Goal: Task Accomplishment & Management: Manage account settings

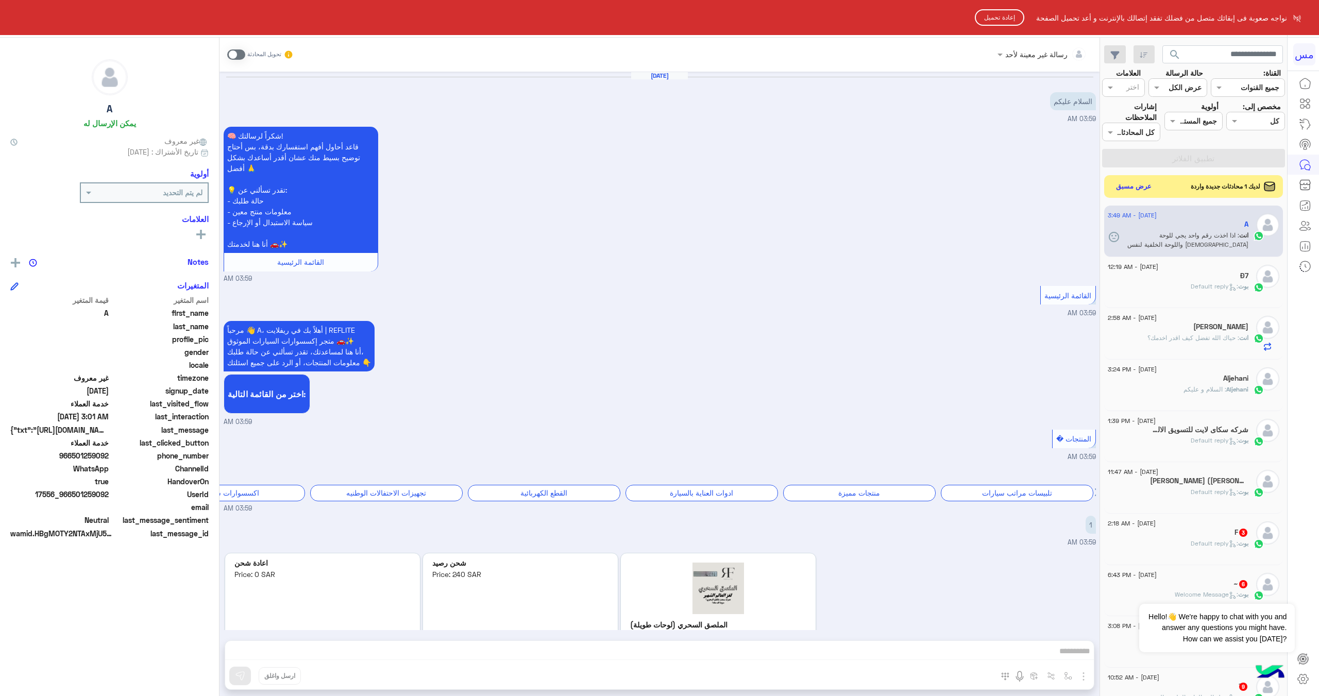
scroll to position [930, 0]
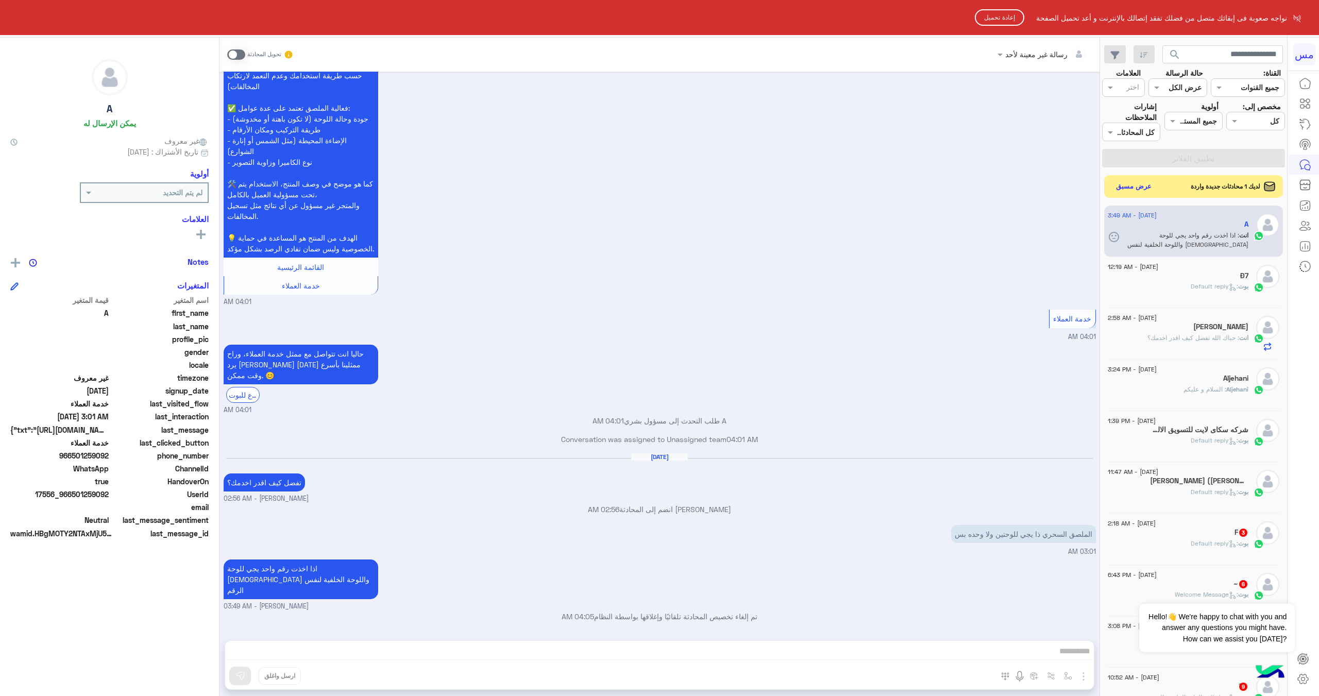
click at [1017, 16] on button "إعادة تحميل" at bounding box center [999, 17] width 49 height 16
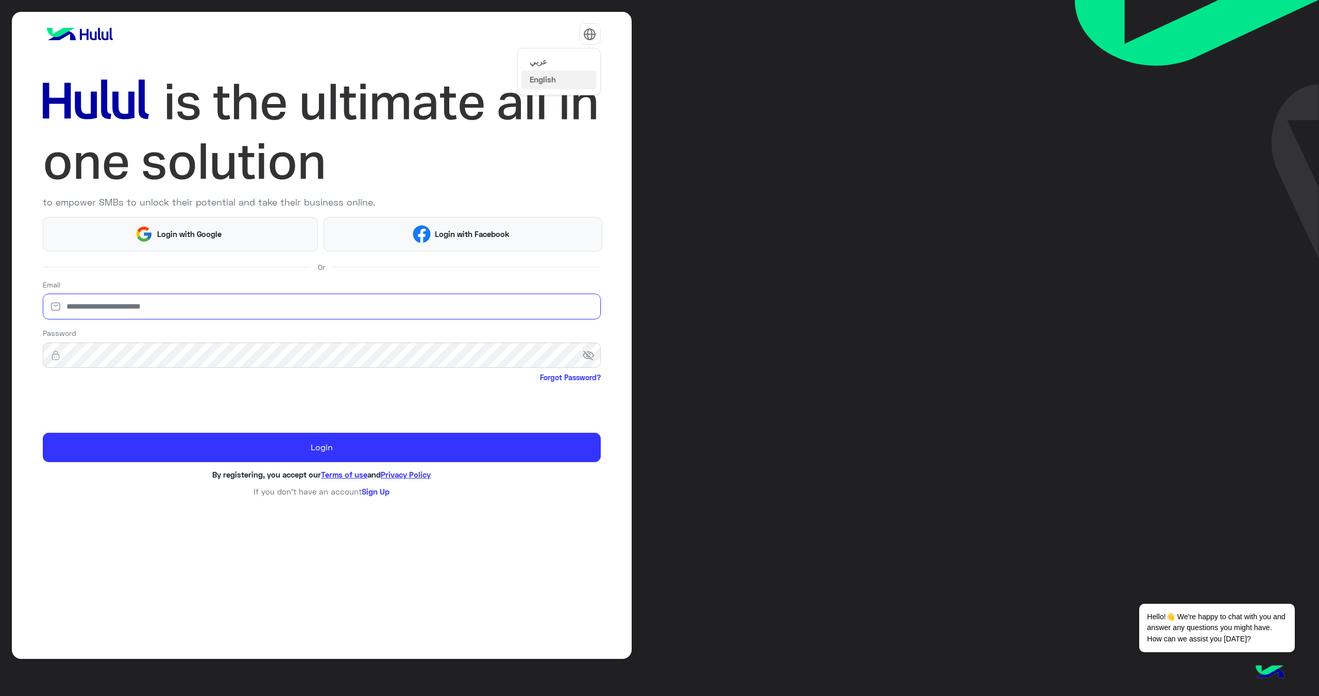
type input "**********"
click at [562, 60] on button "عربي" at bounding box center [558, 61] width 75 height 18
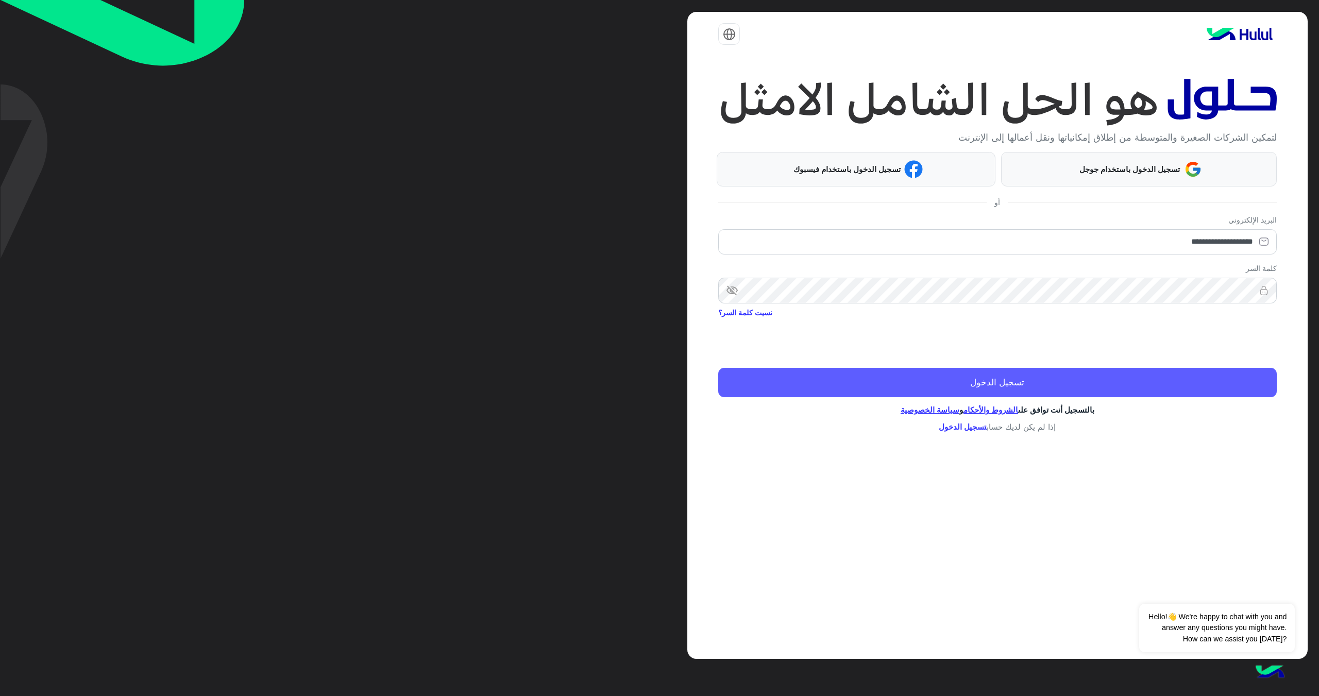
click at [1021, 379] on button "تسجيل الدخول" at bounding box center [997, 382] width 558 height 29
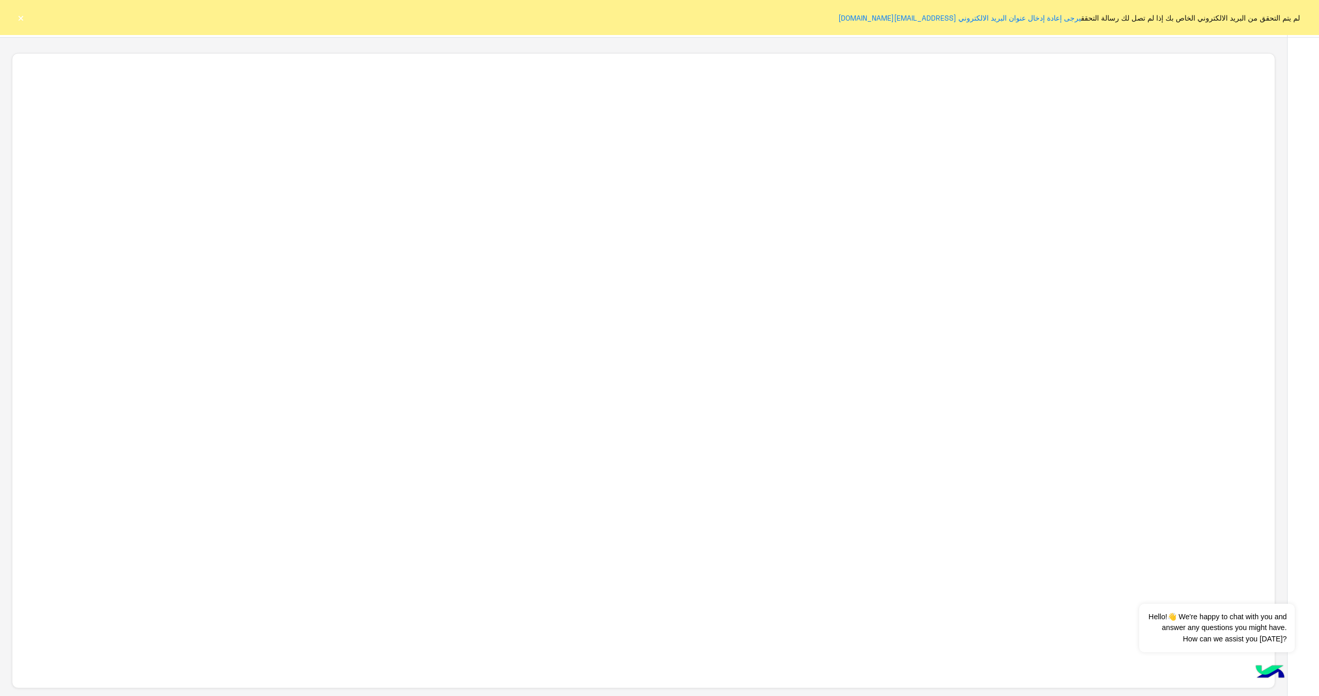
click at [20, 19] on button "×" at bounding box center [20, 17] width 10 height 10
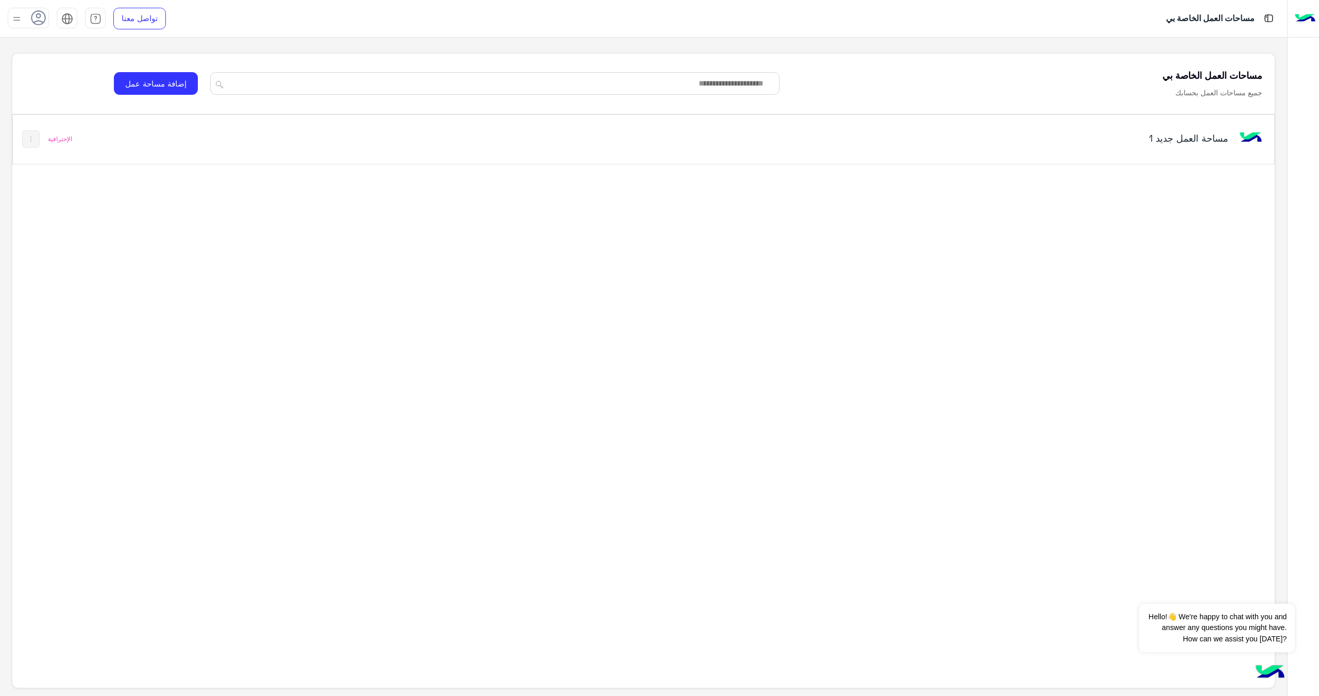
click at [1182, 153] on div "مساحة العمل‎ جديد 1" at bounding box center [891, 139] width 745 height 30
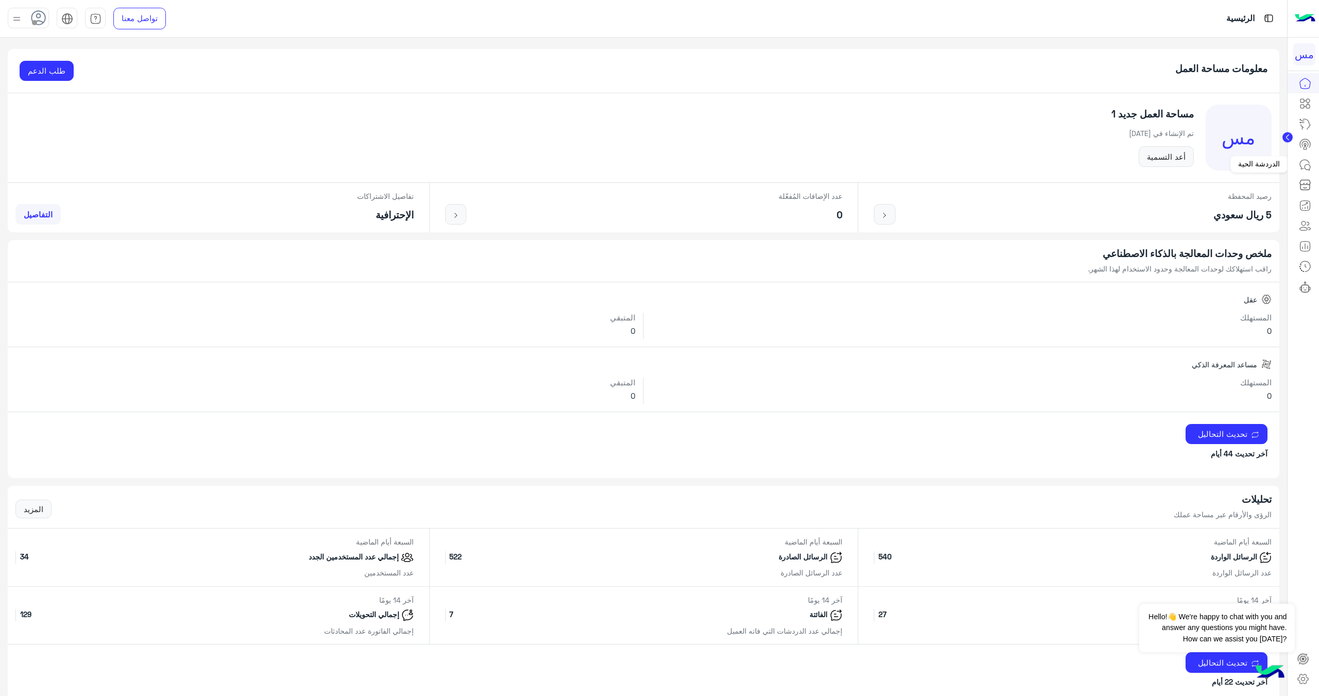
click at [1303, 168] on icon at bounding box center [1304, 164] width 9 height 9
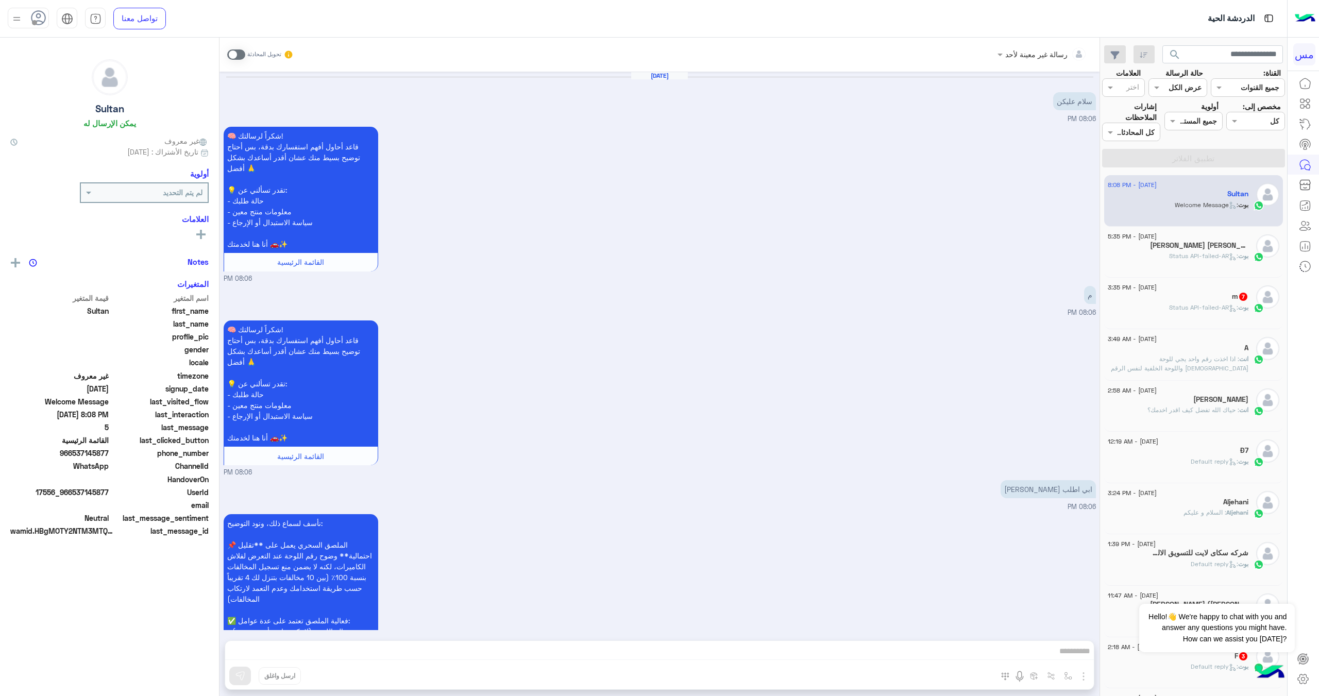
scroll to position [1404, 0]
